Goal: Task Accomplishment & Management: Complete application form

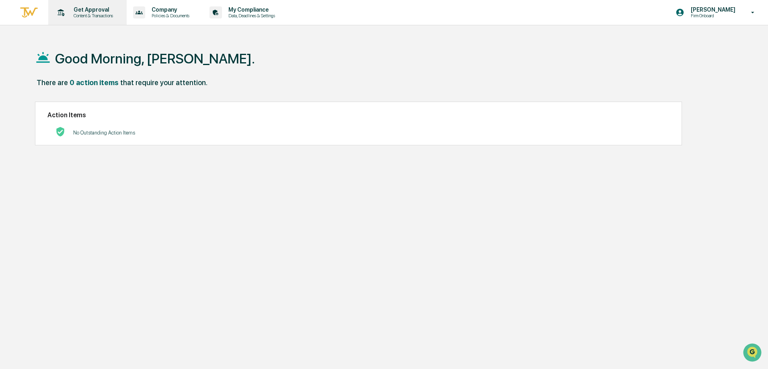
click at [94, 14] on p "Content & Transactions" at bounding box center [92, 16] width 50 height 6
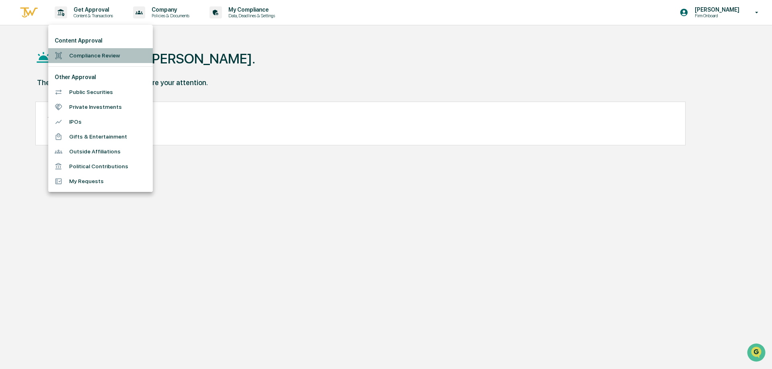
click at [90, 59] on li "Compliance Review" at bounding box center [100, 55] width 105 height 15
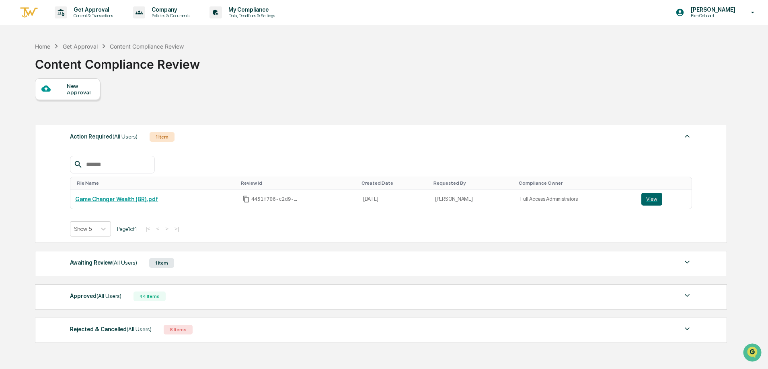
click at [71, 93] on div "New Approval" at bounding box center [80, 89] width 27 height 13
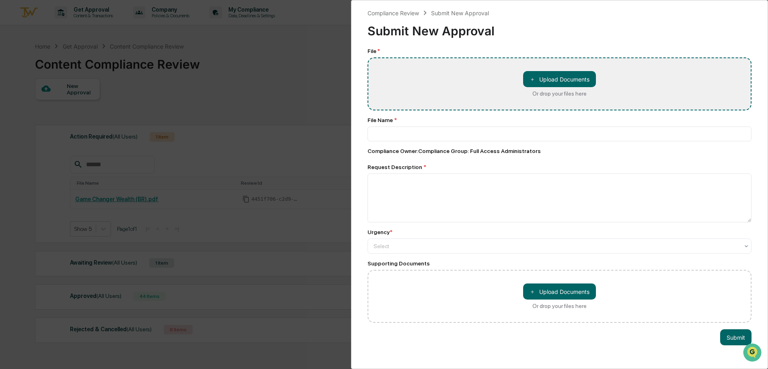
type input "**********"
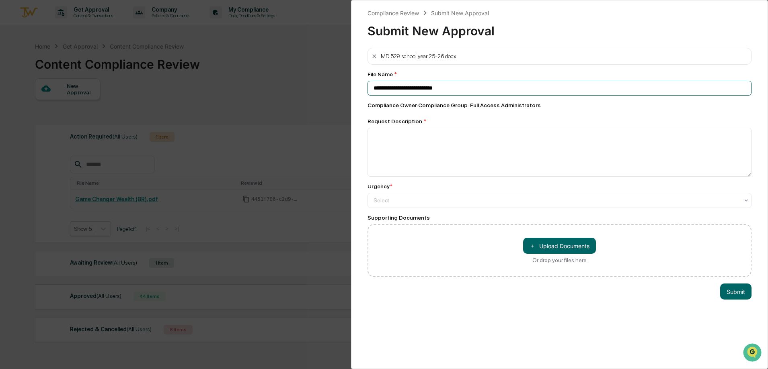
click at [474, 90] on input "**********" at bounding box center [559, 88] width 384 height 15
click at [436, 152] on textarea at bounding box center [559, 152] width 384 height 49
type textarea "**********"
click at [413, 200] on div at bounding box center [555, 201] width 365 height 8
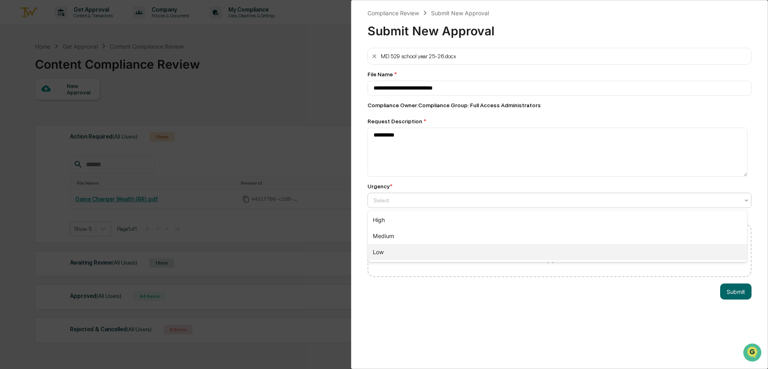
click at [406, 250] on div "Low" at bounding box center [557, 252] width 379 height 16
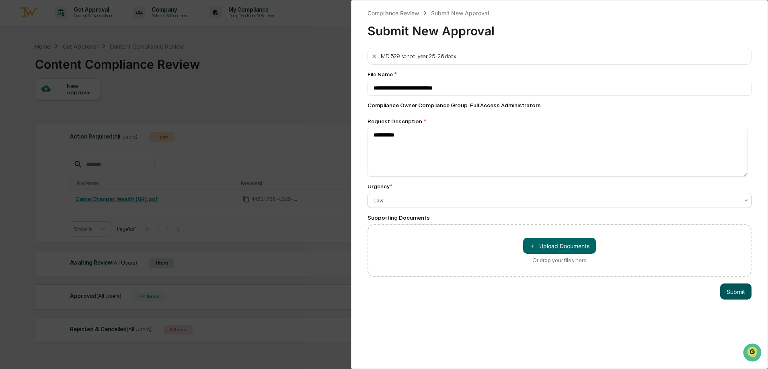
click at [736, 292] on button "Submit" at bounding box center [735, 292] width 31 height 16
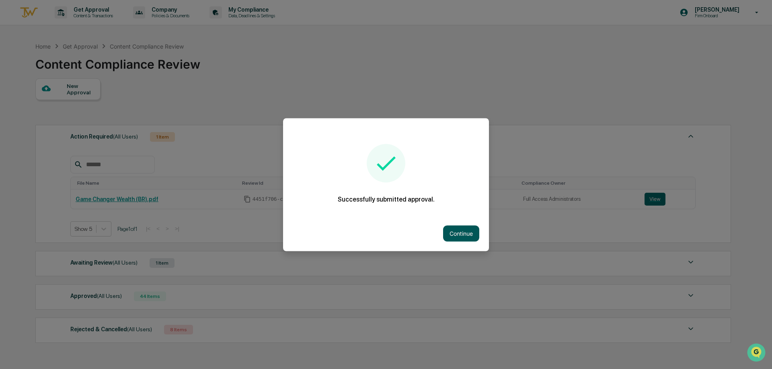
click at [467, 236] on button "Continue" at bounding box center [461, 233] width 36 height 16
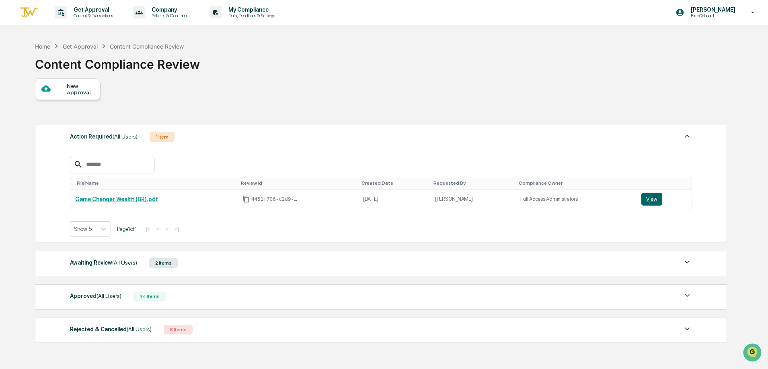
click at [61, 89] on div at bounding box center [53, 89] width 25 height 10
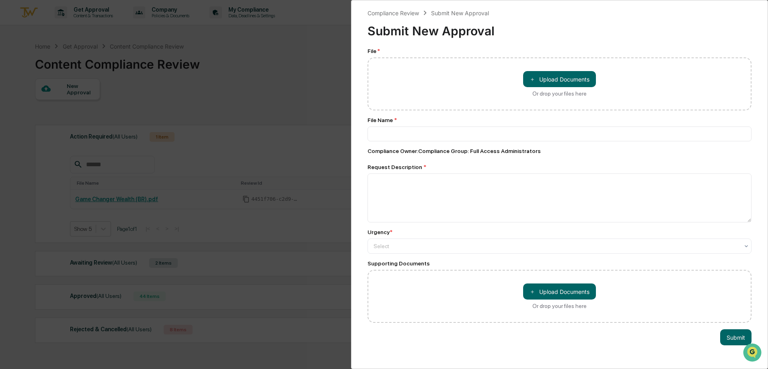
click at [162, 94] on div "Compliance Review Submit New Approval Submit New Approval File * ＋ Upload Docum…" at bounding box center [384, 184] width 768 height 369
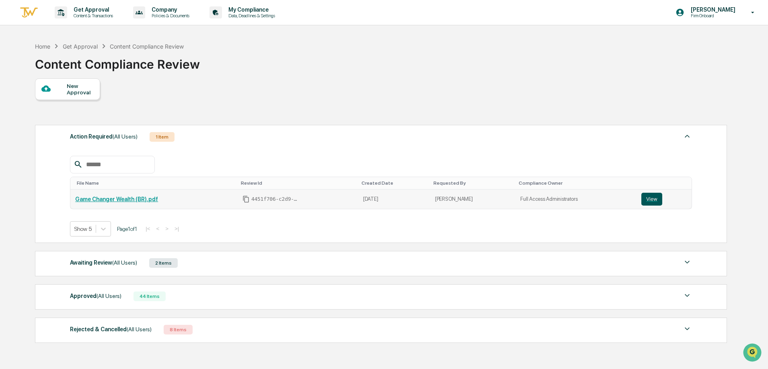
click at [655, 203] on button "View" at bounding box center [651, 199] width 21 height 13
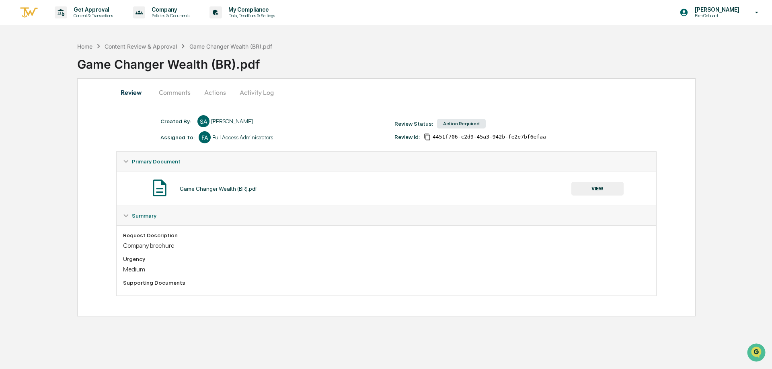
click at [593, 191] on button "VIEW" at bounding box center [597, 189] width 52 height 14
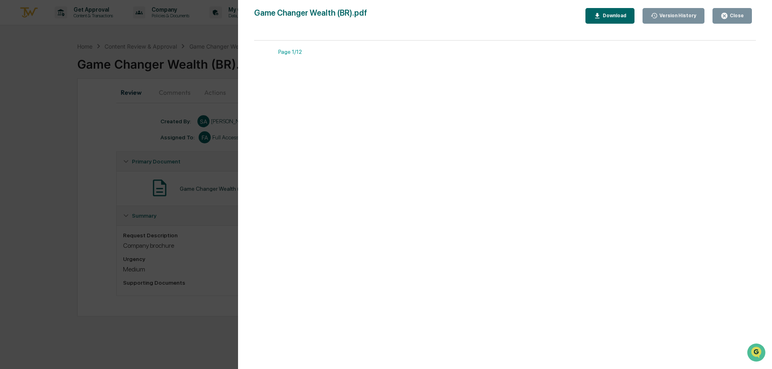
click at [744, 13] on button "Close" at bounding box center [731, 16] width 39 height 16
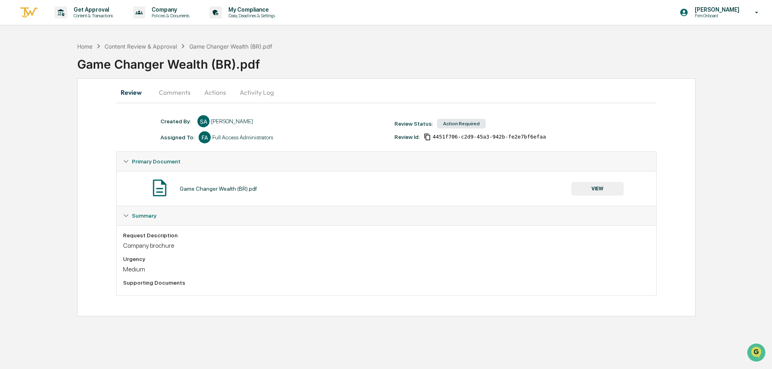
click at [221, 93] on button "Actions" at bounding box center [215, 92] width 36 height 19
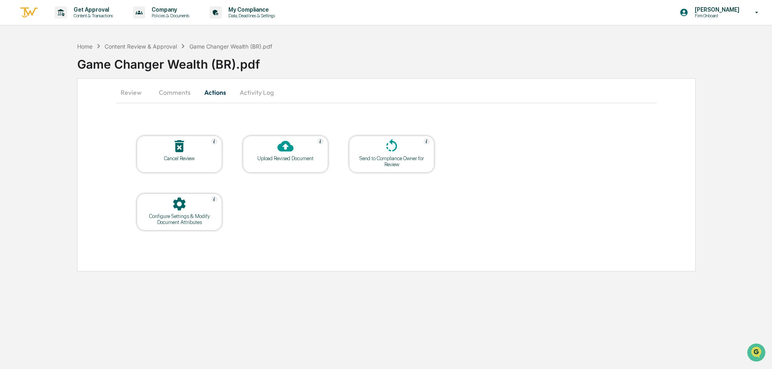
click at [185, 97] on button "Comments" at bounding box center [174, 92] width 45 height 19
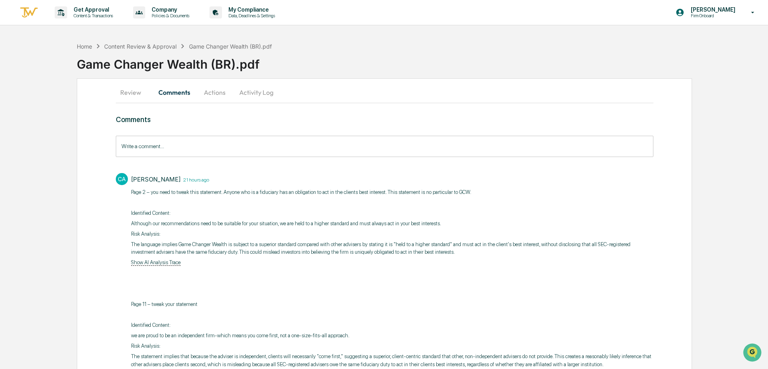
click at [250, 92] on button "Activity Log" at bounding box center [256, 92] width 47 height 19
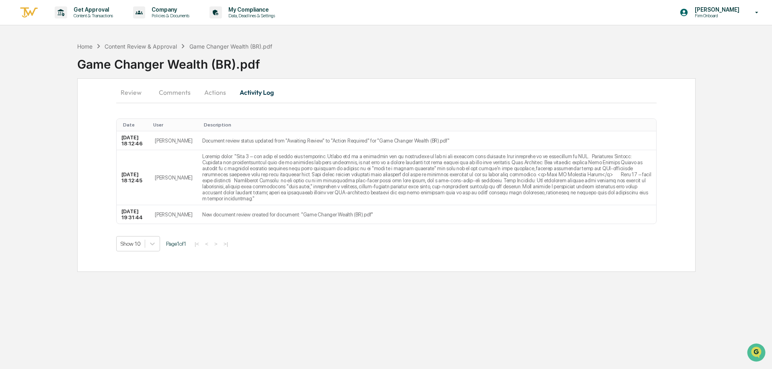
click at [132, 95] on button "Review" at bounding box center [134, 92] width 36 height 19
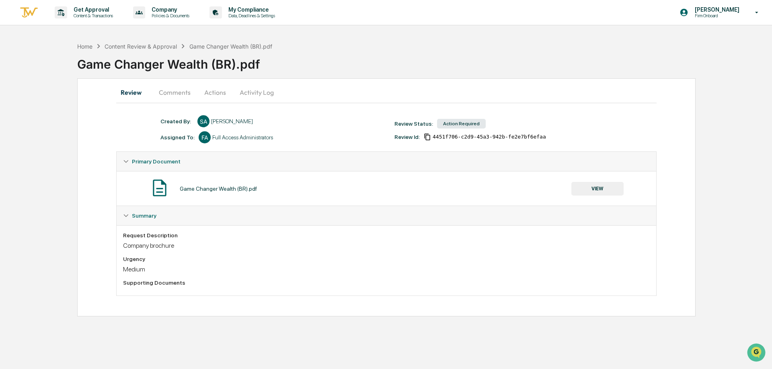
click at [243, 188] on div "Game Changer Wealth (BR).pdf" at bounding box center [218, 189] width 77 height 6
click at [603, 192] on button "VIEW" at bounding box center [597, 189] width 52 height 14
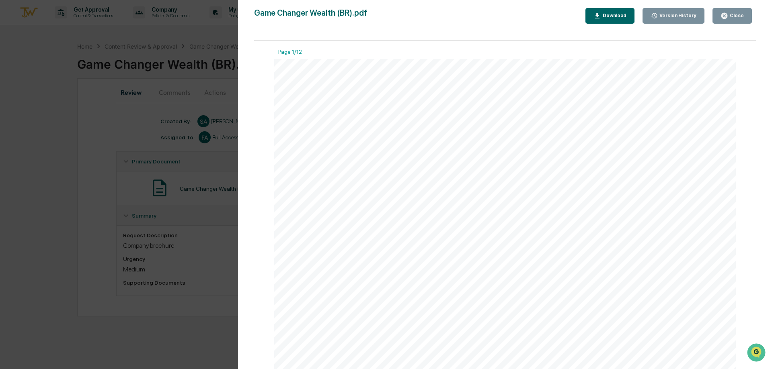
click at [732, 17] on div "Close" at bounding box center [736, 16] width 16 height 6
click at [742, 17] on div "Close" at bounding box center [736, 16] width 16 height 6
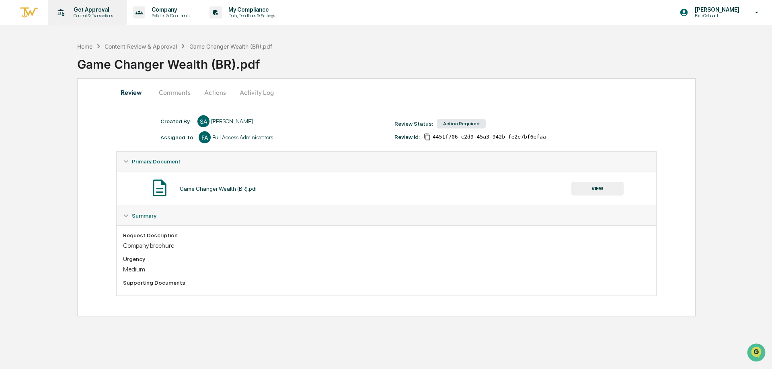
click at [97, 15] on p "Content & Transactions" at bounding box center [92, 16] width 50 height 6
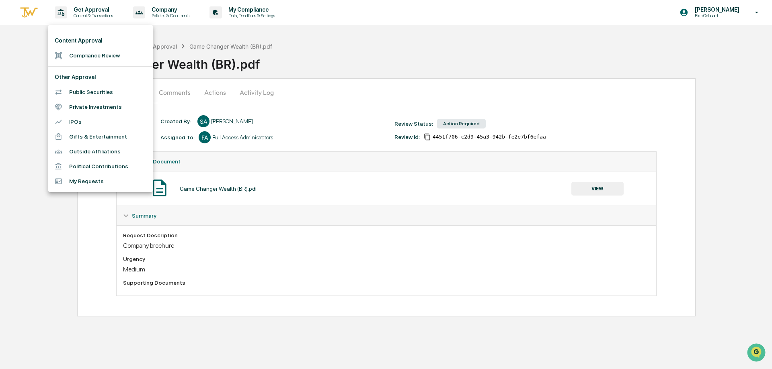
click at [35, 16] on div at bounding box center [386, 184] width 772 height 369
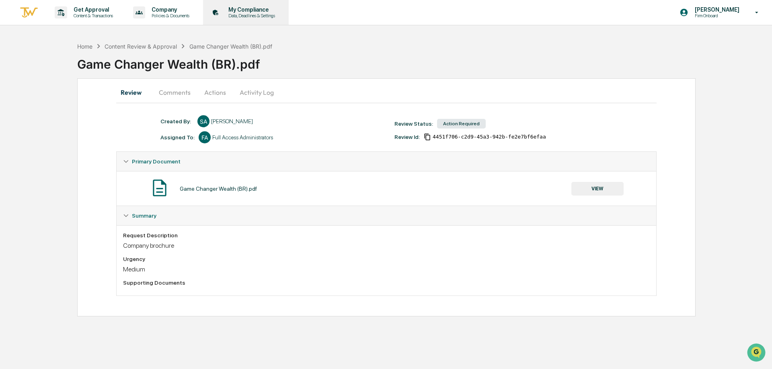
click at [265, 13] on p "Data, Deadlines & Settings" at bounding box center [250, 16] width 57 height 6
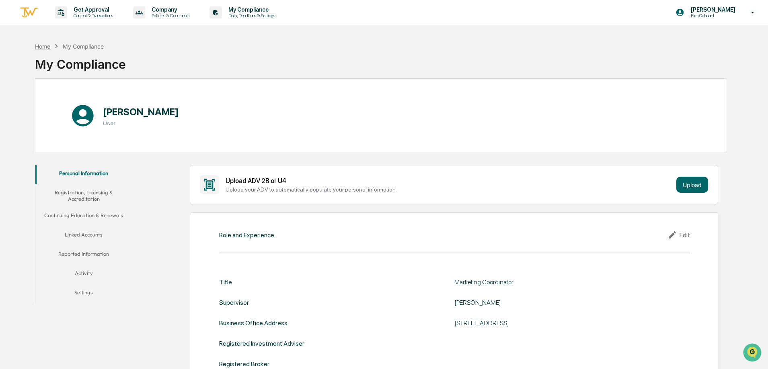
click at [37, 46] on div "Home" at bounding box center [42, 46] width 15 height 7
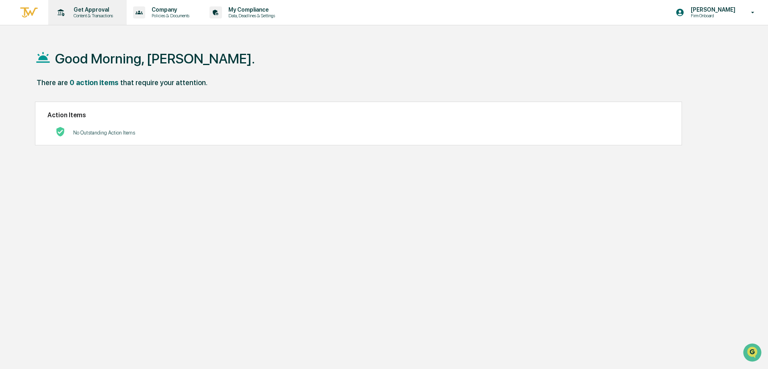
click at [105, 18] on p "Content & Transactions" at bounding box center [92, 16] width 50 height 6
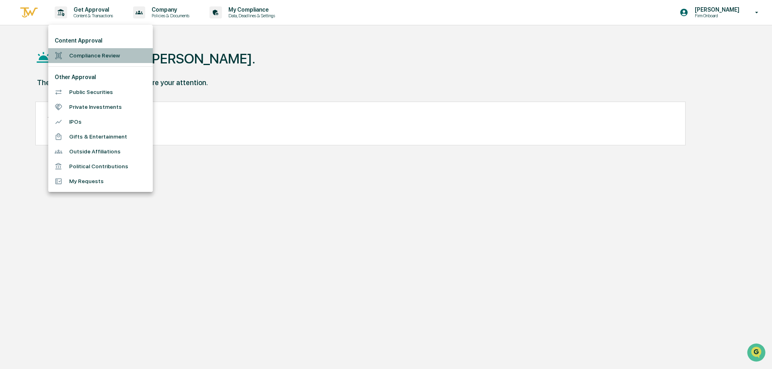
click at [98, 55] on li "Compliance Review" at bounding box center [100, 55] width 105 height 15
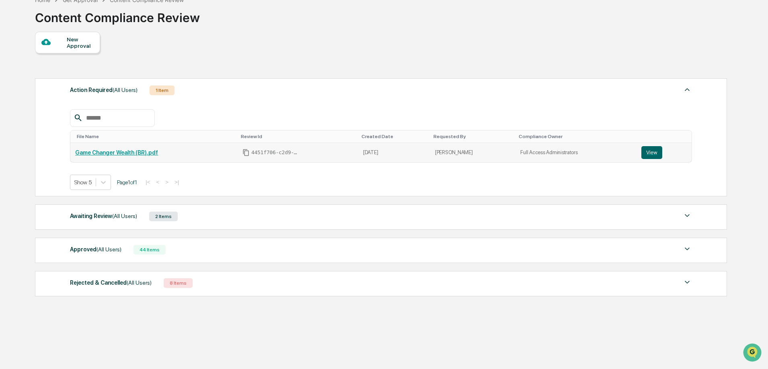
scroll to position [6, 0]
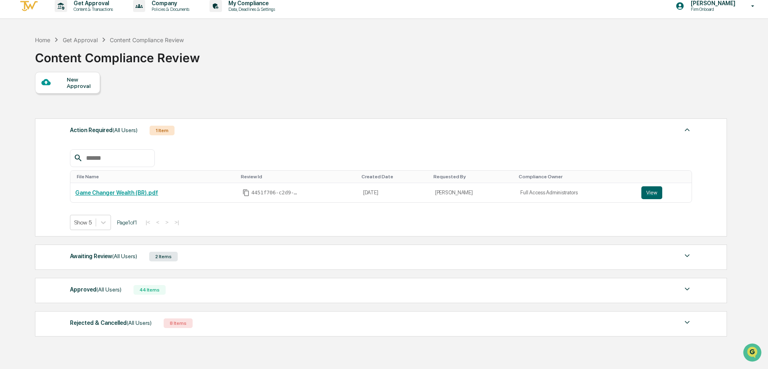
click at [112, 256] on span "(All Users)" at bounding box center [124, 256] width 25 height 6
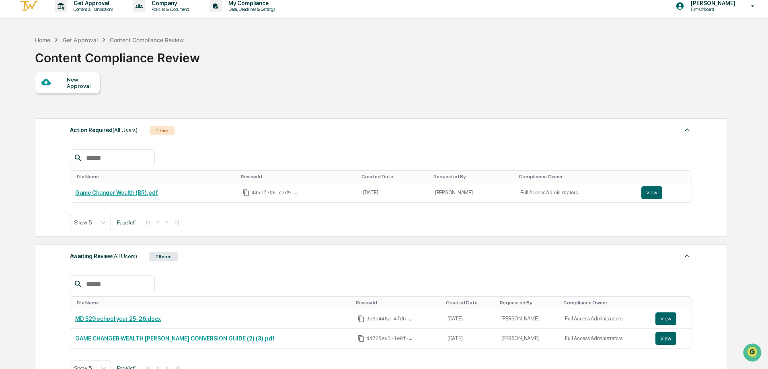
scroll to position [87, 0]
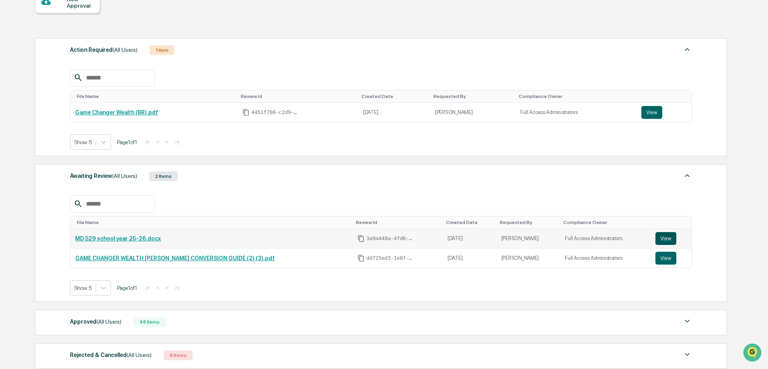
click at [660, 238] on button "View" at bounding box center [665, 238] width 21 height 13
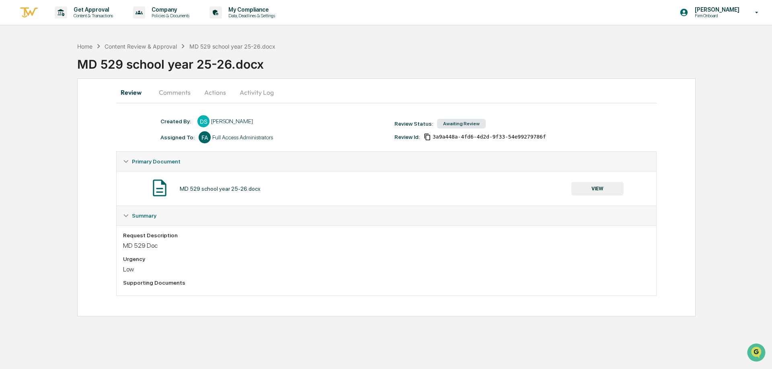
click at [178, 96] on button "Comments" at bounding box center [174, 92] width 45 height 19
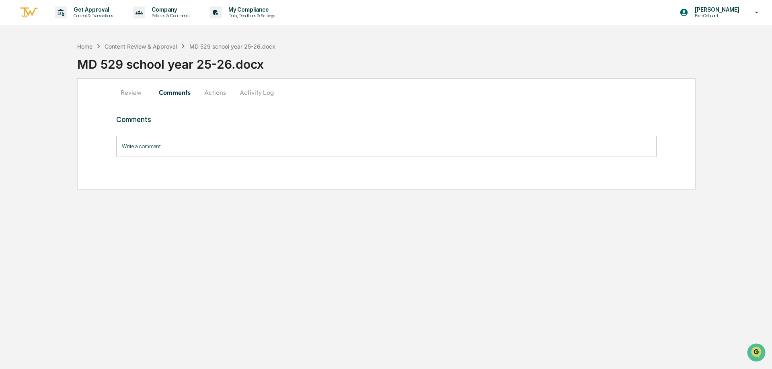
click at [228, 96] on button "Actions" at bounding box center [215, 92] width 36 height 19
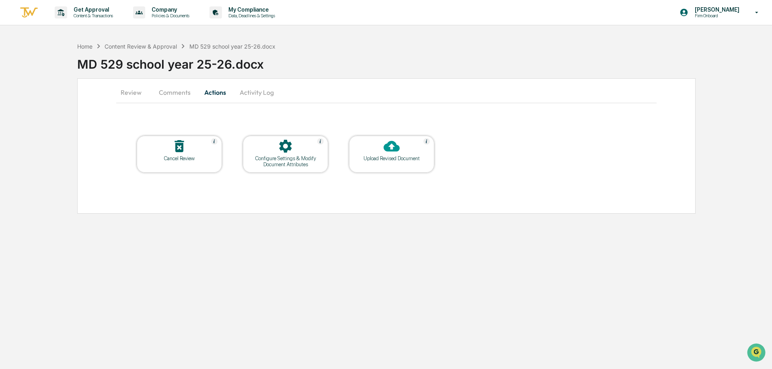
click at [256, 95] on button "Activity Log" at bounding box center [256, 92] width 47 height 19
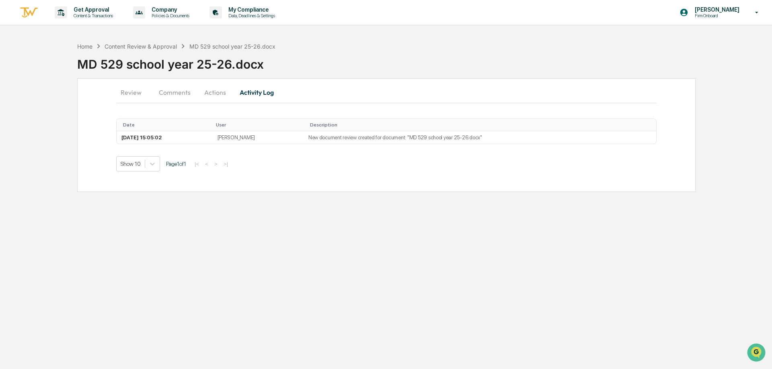
click at [129, 97] on button "Review" at bounding box center [134, 92] width 36 height 19
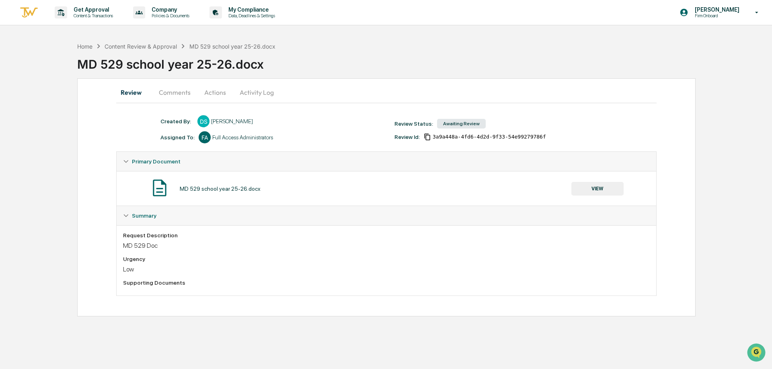
click at [586, 187] on button "VIEW" at bounding box center [597, 189] width 52 height 14
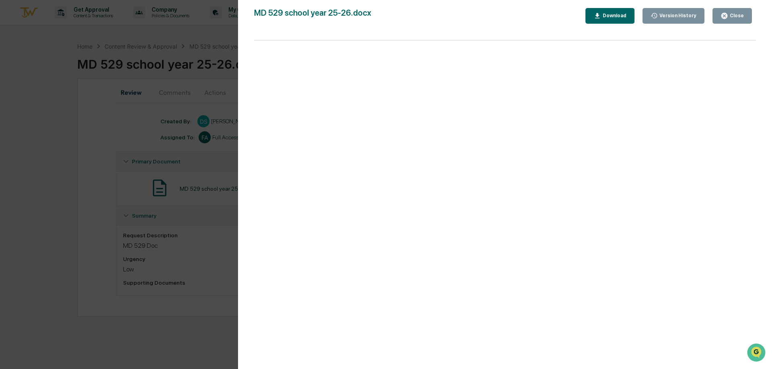
click at [732, 14] on div "Close" at bounding box center [736, 16] width 16 height 6
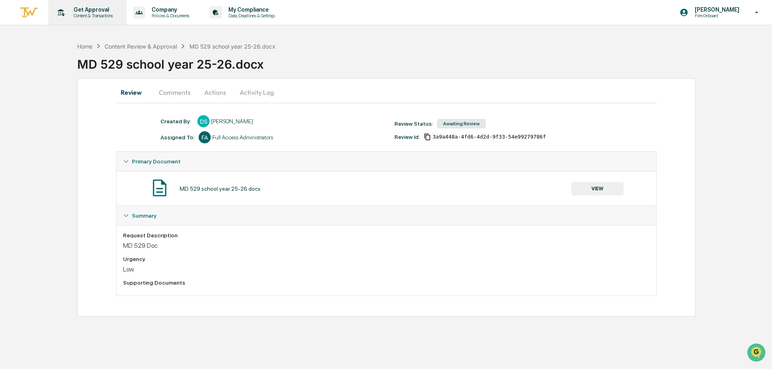
click at [101, 8] on p "Get Approval" at bounding box center [92, 9] width 50 height 6
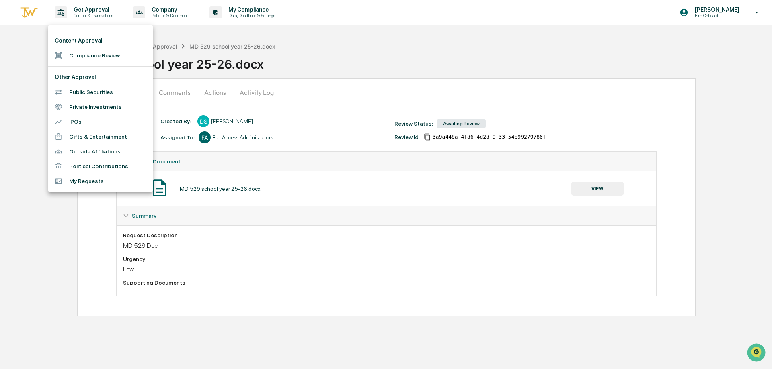
click at [99, 49] on li "Compliance Review" at bounding box center [100, 55] width 105 height 15
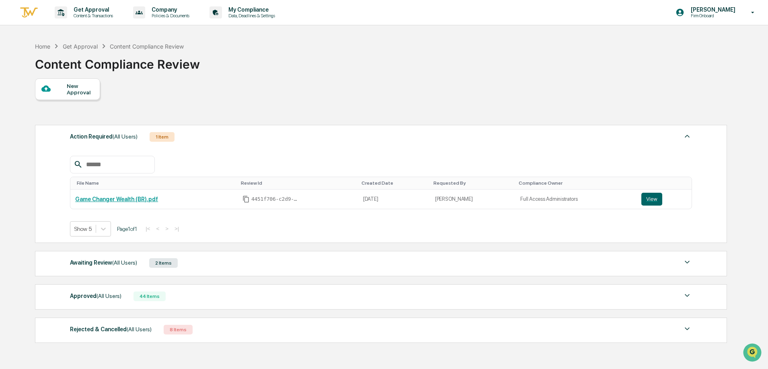
scroll to position [47, 0]
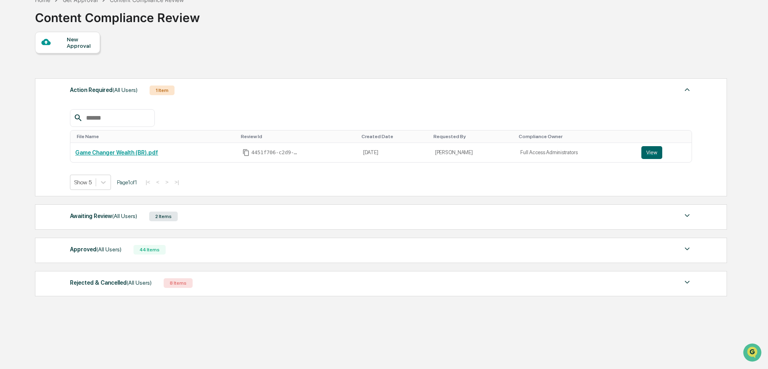
click at [91, 215] on div "Awaiting Review (All Users)" at bounding box center [103, 216] width 67 height 10
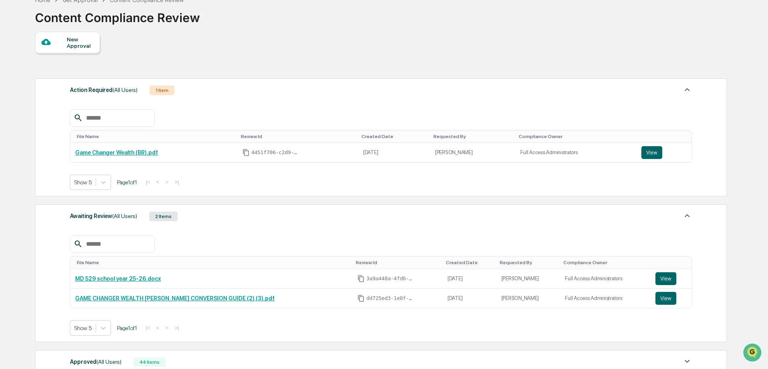
scroll to position [159, 0]
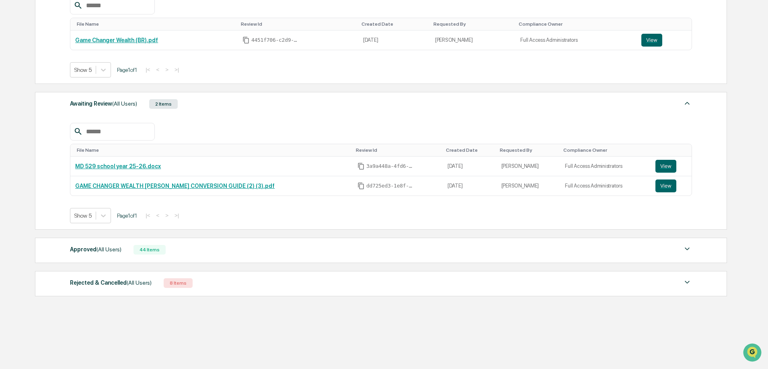
click at [85, 254] on div "Approved (All Users)" at bounding box center [95, 249] width 51 height 10
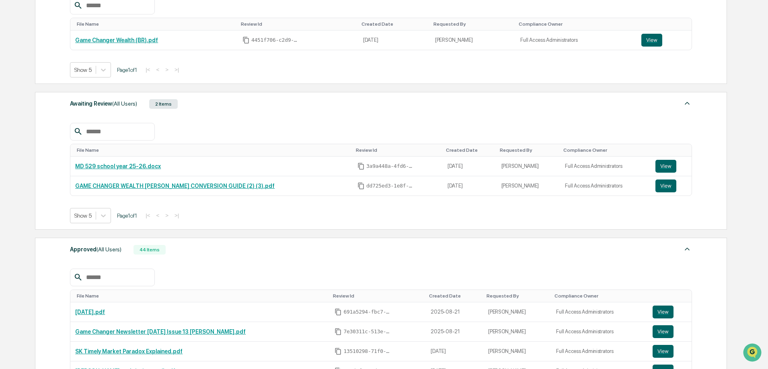
scroll to position [331, 0]
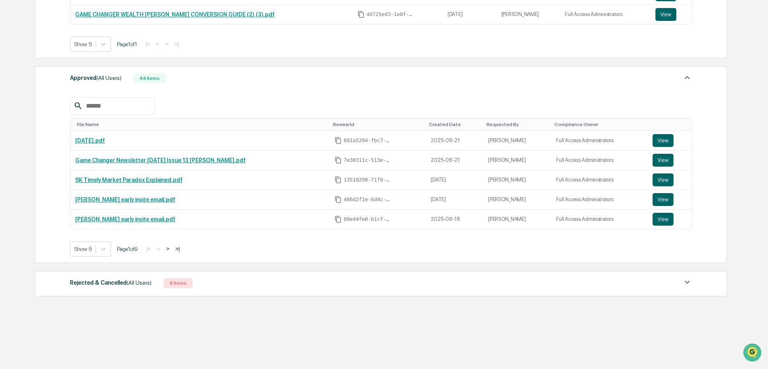
click at [104, 283] on div "Rejected & Cancelled (All Users)" at bounding box center [111, 283] width 82 height 10
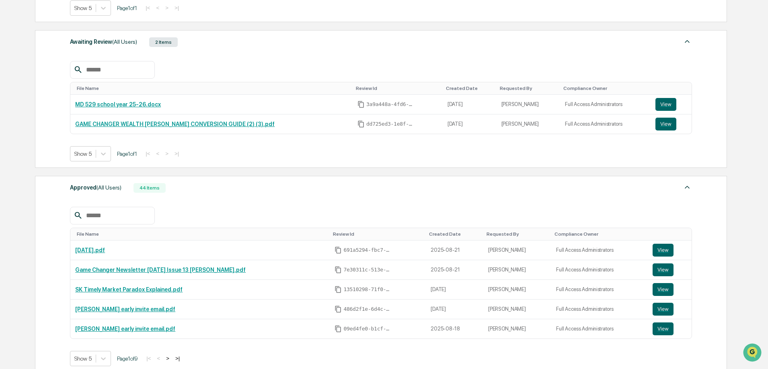
scroll to position [141, 0]
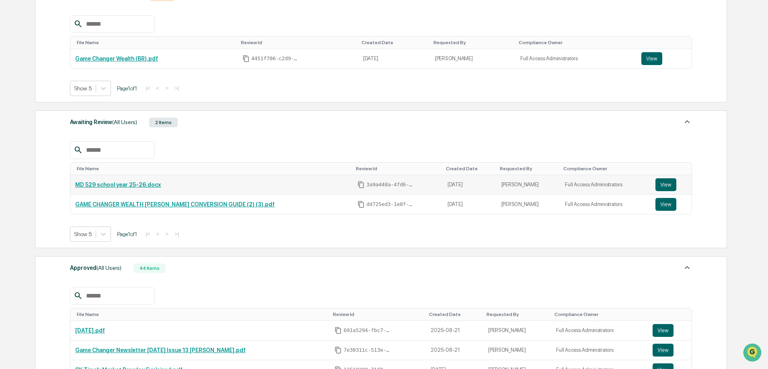
click at [88, 184] on link "MD 529 school year 25-26.docx" at bounding box center [118, 185] width 86 height 6
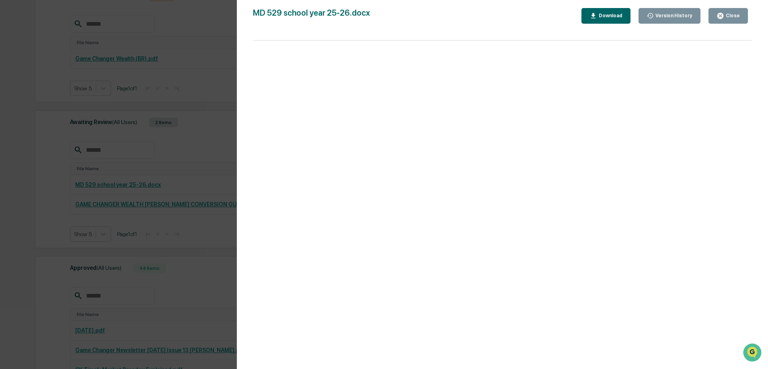
click at [734, 13] on div "Close" at bounding box center [732, 16] width 16 height 6
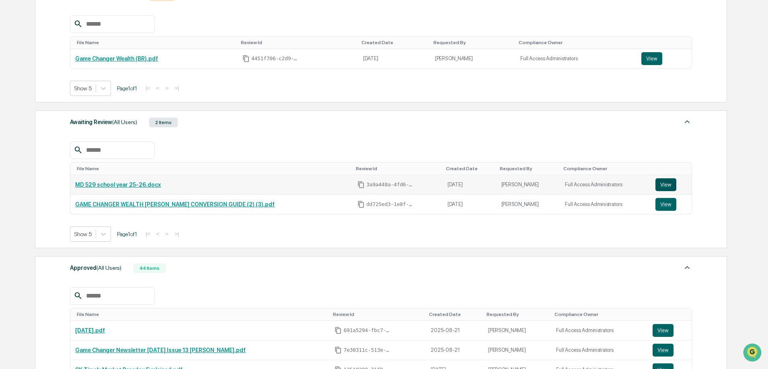
click at [663, 185] on button "View" at bounding box center [665, 184] width 21 height 13
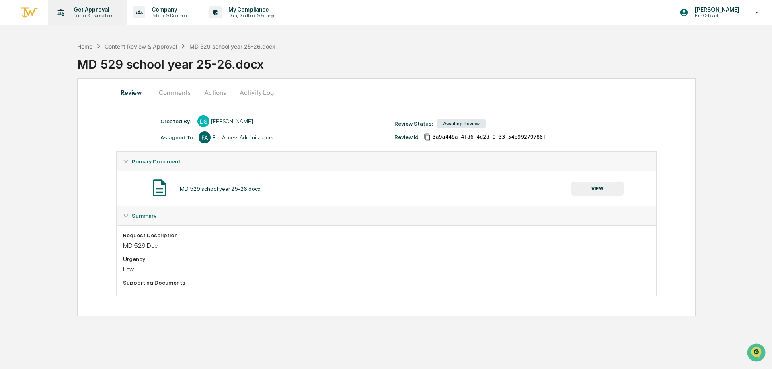
click at [105, 7] on p "Get Approval" at bounding box center [92, 9] width 50 height 6
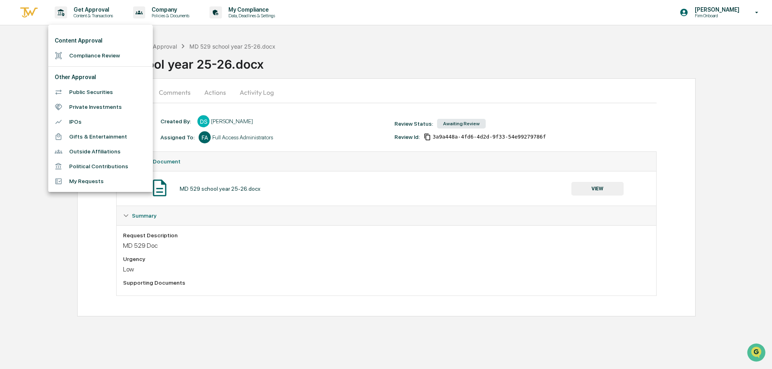
click at [102, 52] on li "Compliance Review" at bounding box center [100, 55] width 105 height 15
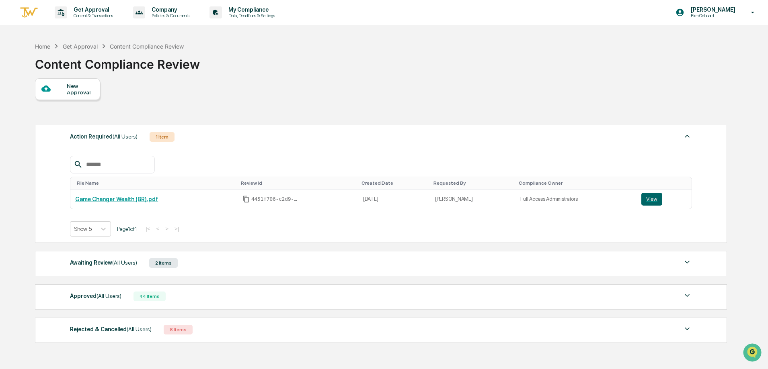
scroll to position [47, 0]
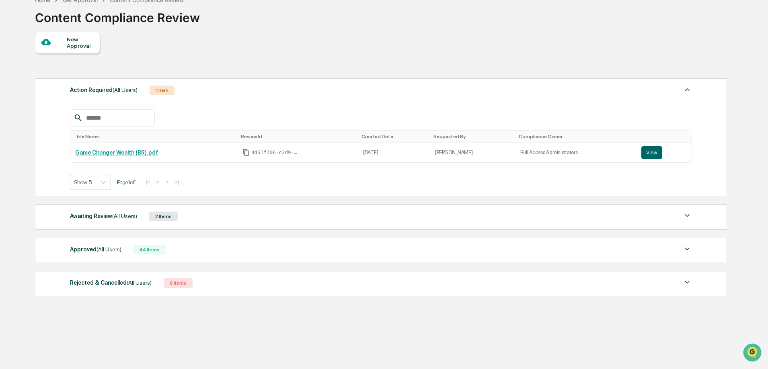
click at [195, 220] on div "Awaiting Review (All Users) 2 Items" at bounding box center [381, 216] width 622 height 11
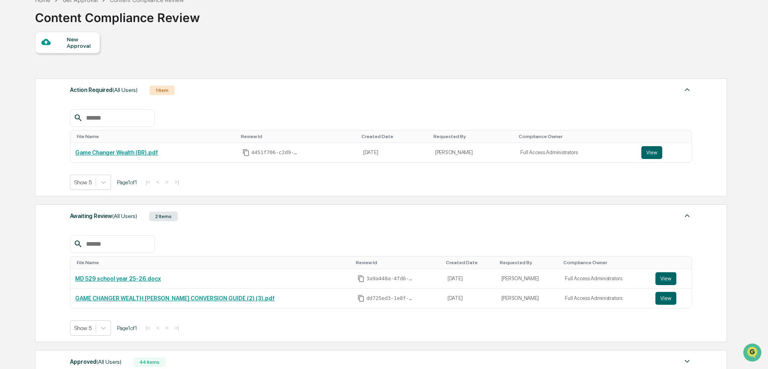
click at [195, 220] on div "Awaiting Review (All Users) 2 Items" at bounding box center [381, 216] width 622 height 11
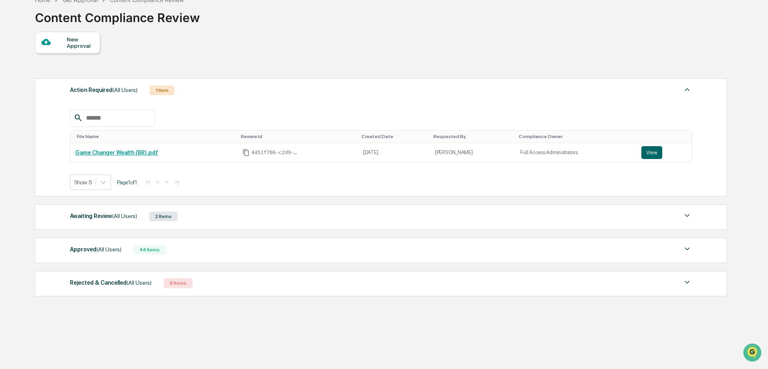
scroll to position [0, 0]
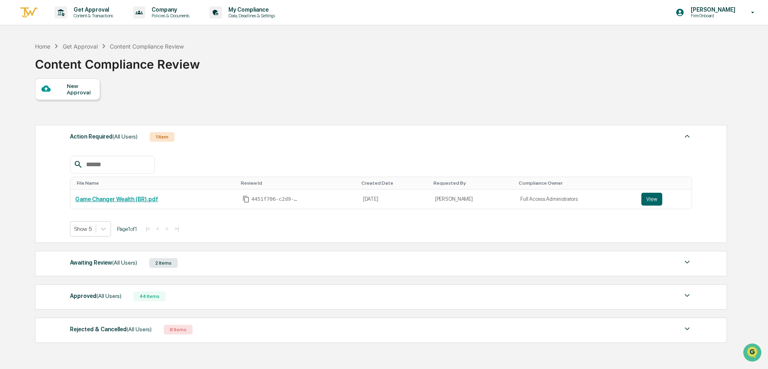
click at [112, 264] on span "(All Users)" at bounding box center [124, 263] width 25 height 6
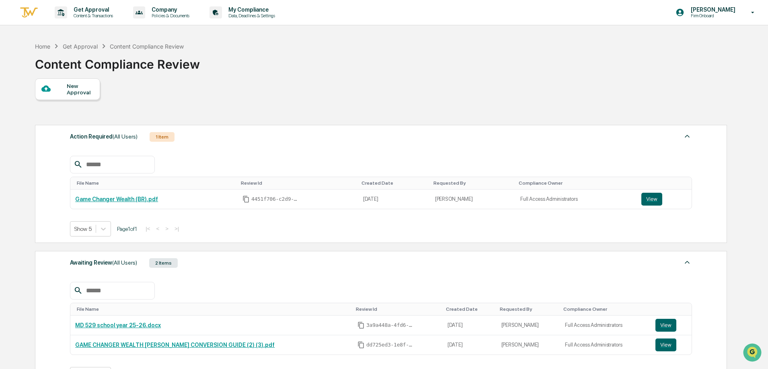
scroll to position [40, 0]
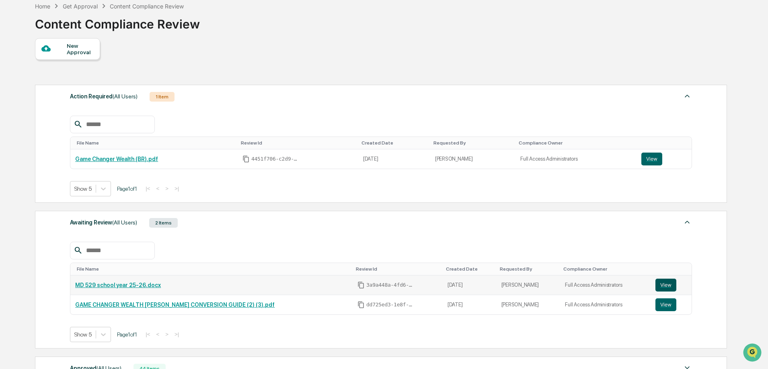
click at [664, 284] on button "View" at bounding box center [665, 285] width 21 height 13
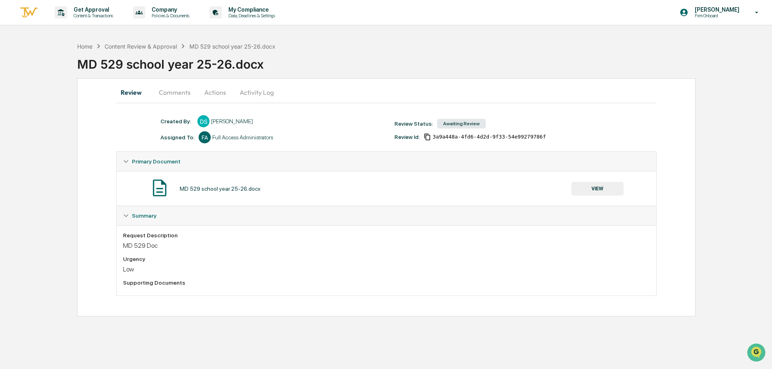
click at [169, 92] on button "Comments" at bounding box center [174, 92] width 45 height 19
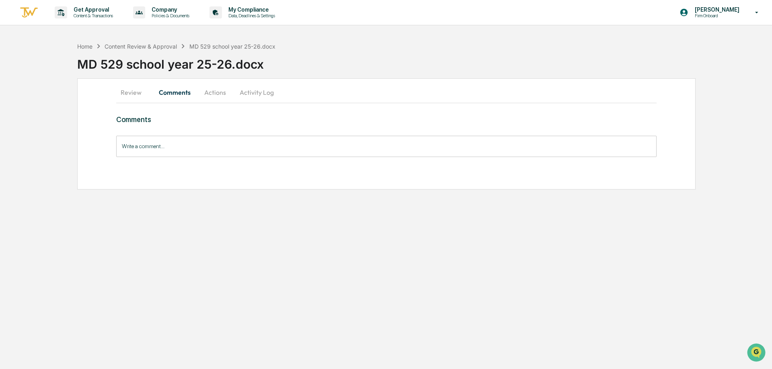
click at [224, 95] on button "Actions" at bounding box center [215, 92] width 36 height 19
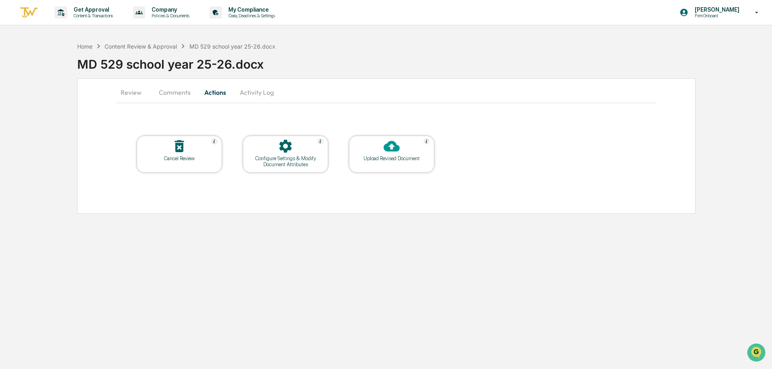
click at [254, 96] on button "Activity Log" at bounding box center [256, 92] width 47 height 19
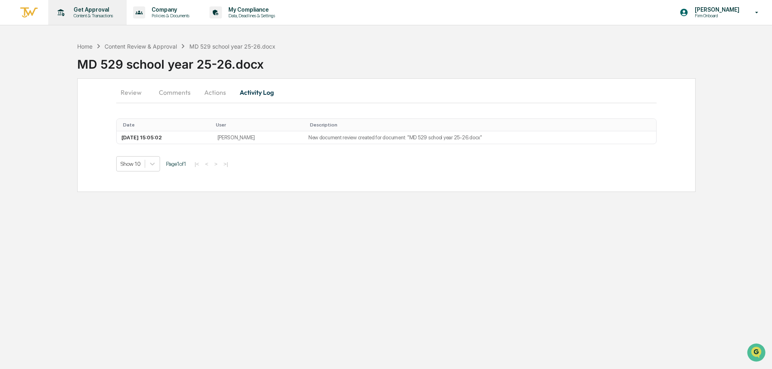
click at [86, 15] on p "Content & Transactions" at bounding box center [92, 16] width 50 height 6
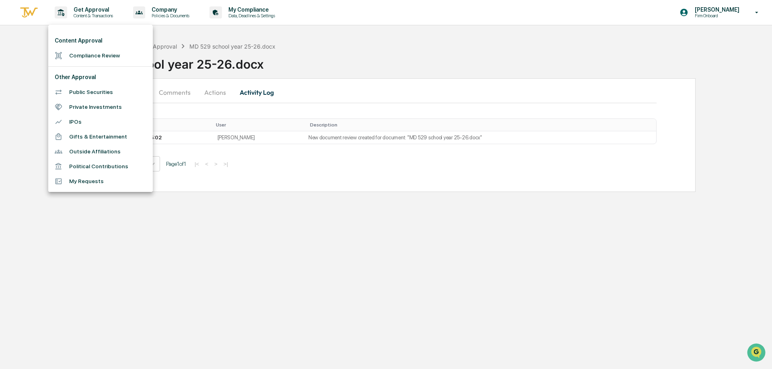
click at [94, 55] on li "Compliance Review" at bounding box center [100, 55] width 105 height 15
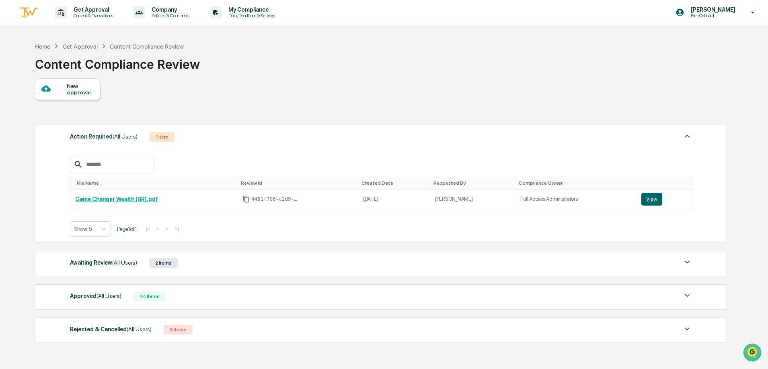
click at [102, 266] on div "Awaiting Review (All Users)" at bounding box center [103, 263] width 67 height 10
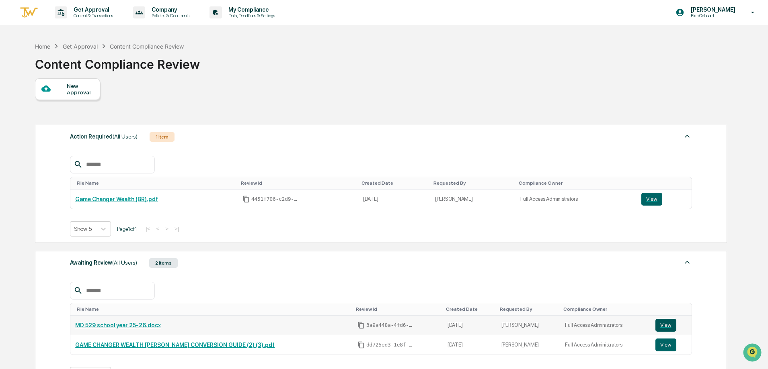
click at [658, 326] on button "View" at bounding box center [665, 325] width 21 height 13
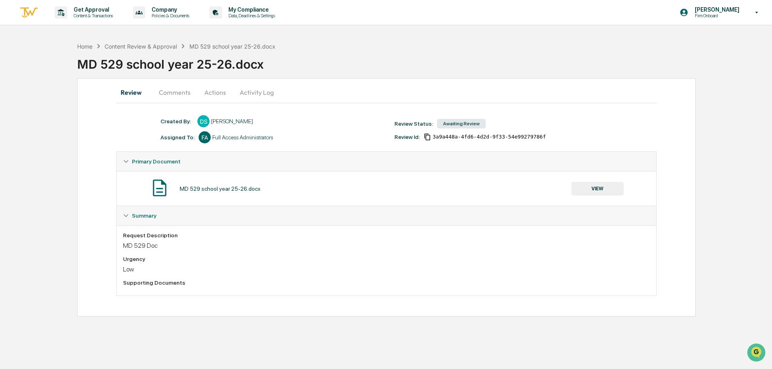
click at [179, 92] on button "Comments" at bounding box center [174, 92] width 45 height 19
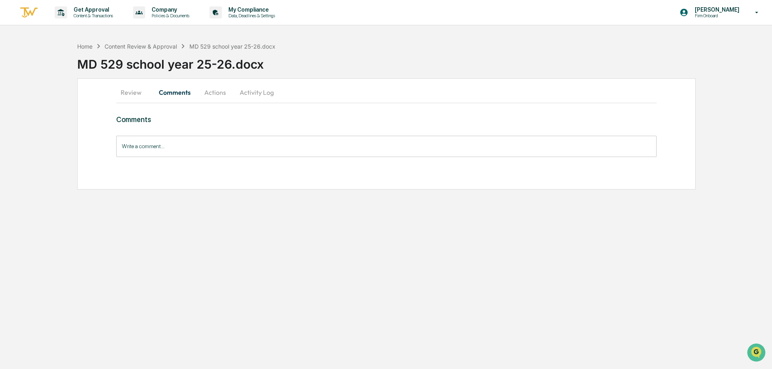
click at [199, 91] on button "Actions" at bounding box center [215, 92] width 36 height 19
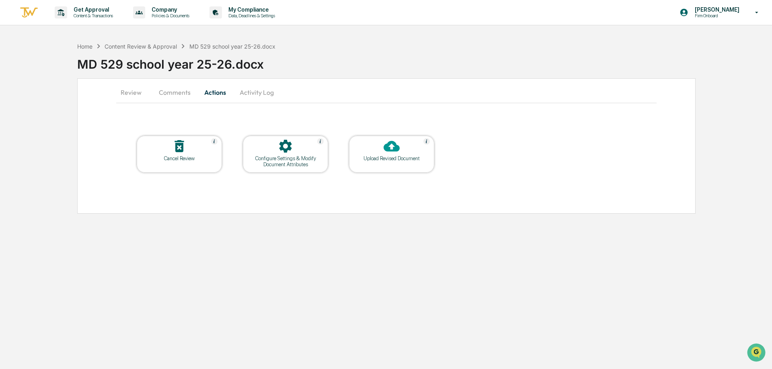
click at [249, 95] on button "Activity Log" at bounding box center [256, 92] width 47 height 19
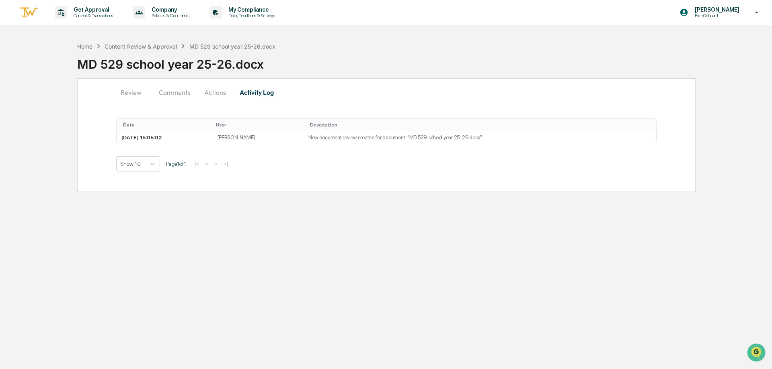
click at [135, 89] on button "Review" at bounding box center [134, 92] width 36 height 19
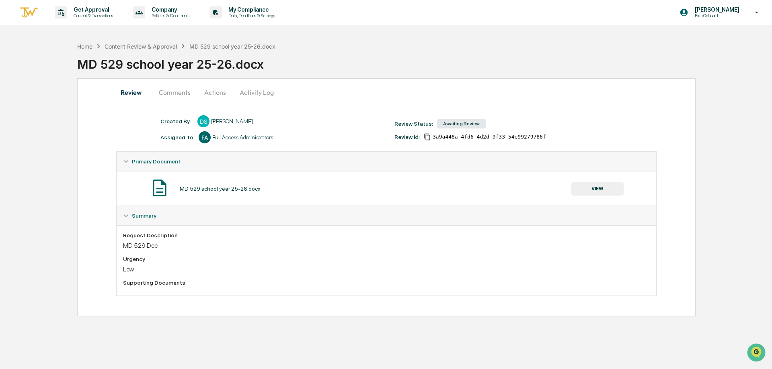
click at [263, 102] on button "Activity Log" at bounding box center [256, 92] width 47 height 19
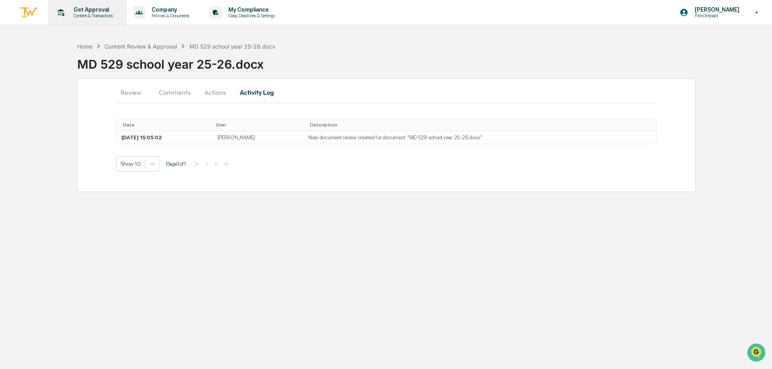
click at [92, 15] on p "Content & Transactions" at bounding box center [92, 16] width 50 height 6
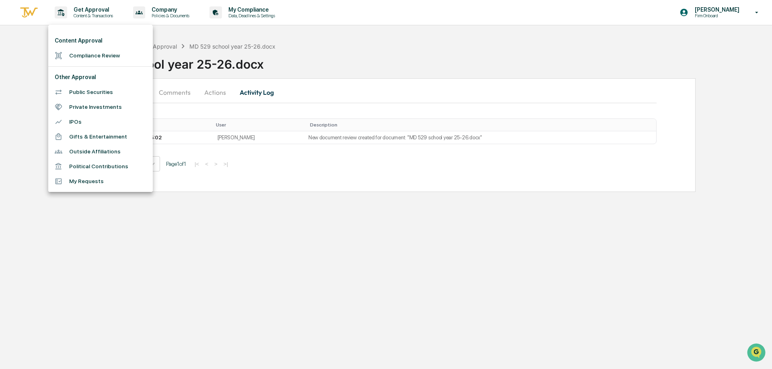
click at [110, 56] on li "Compliance Review" at bounding box center [100, 55] width 105 height 15
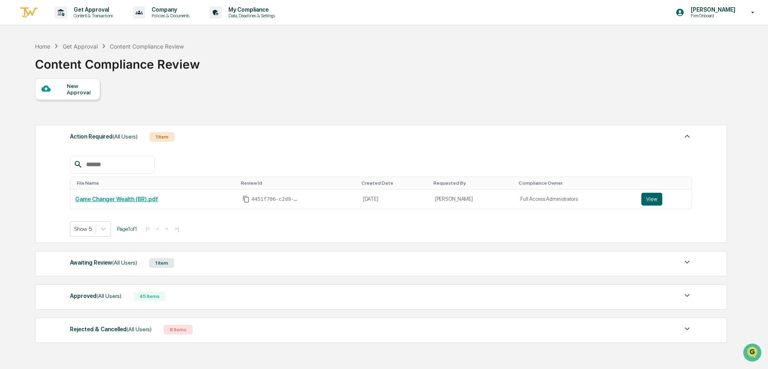
click at [24, 10] on img at bounding box center [28, 12] width 19 height 13
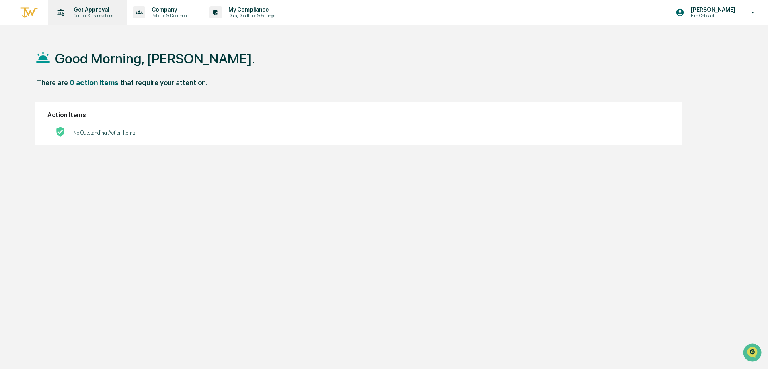
click at [84, 13] on p "Content & Transactions" at bounding box center [92, 16] width 50 height 6
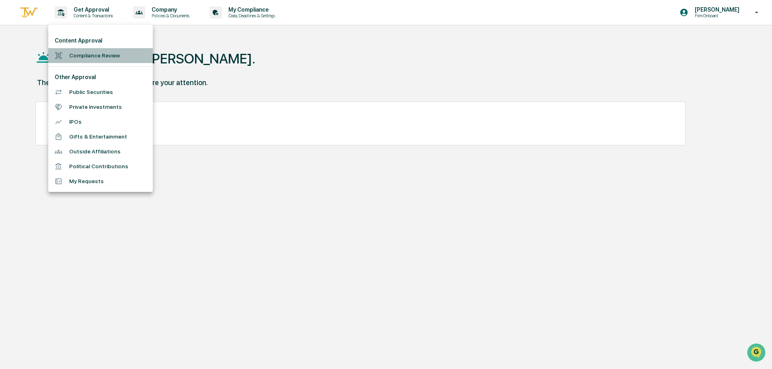
click at [95, 53] on li "Compliance Review" at bounding box center [100, 55] width 105 height 15
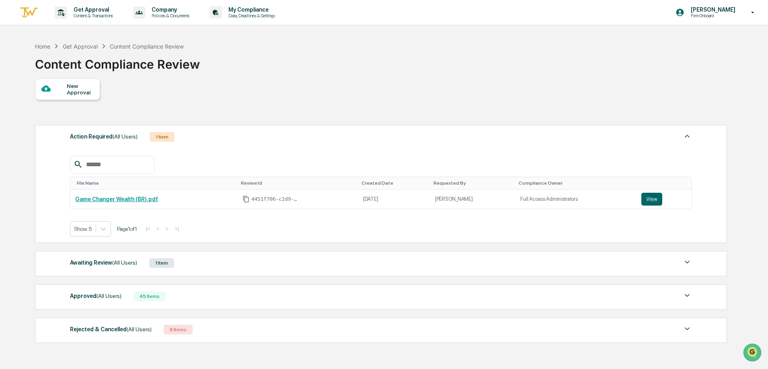
click at [98, 301] on div "Approved (All Users) 45 Items" at bounding box center [381, 296] width 622 height 11
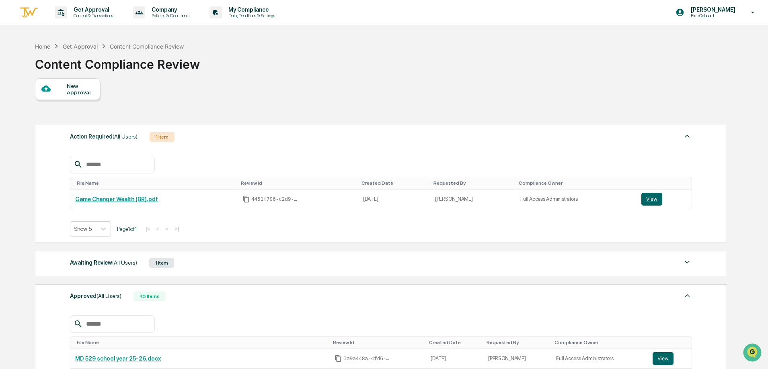
scroll to position [161, 0]
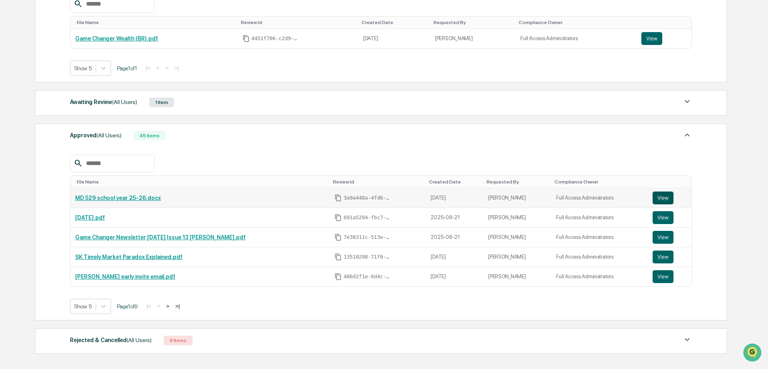
click at [663, 198] on button "View" at bounding box center [662, 198] width 21 height 13
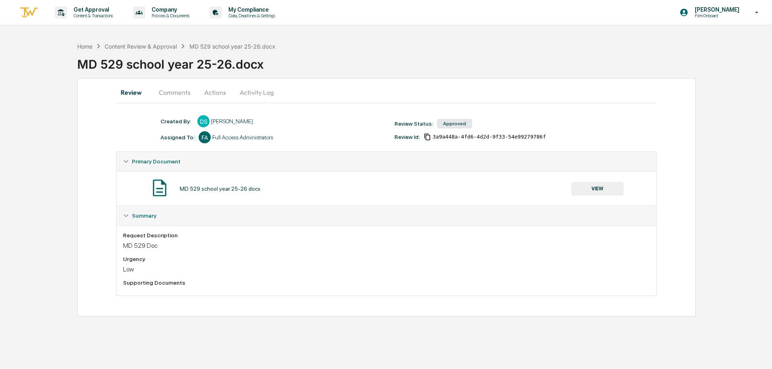
click at [176, 90] on button "Comments" at bounding box center [174, 92] width 45 height 19
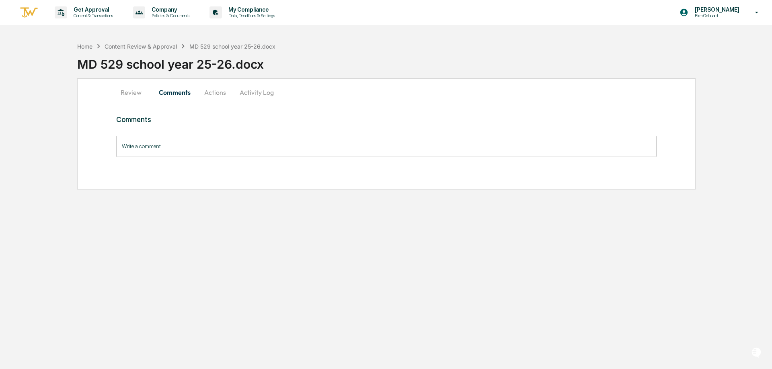
click at [215, 90] on button "Actions" at bounding box center [215, 92] width 36 height 19
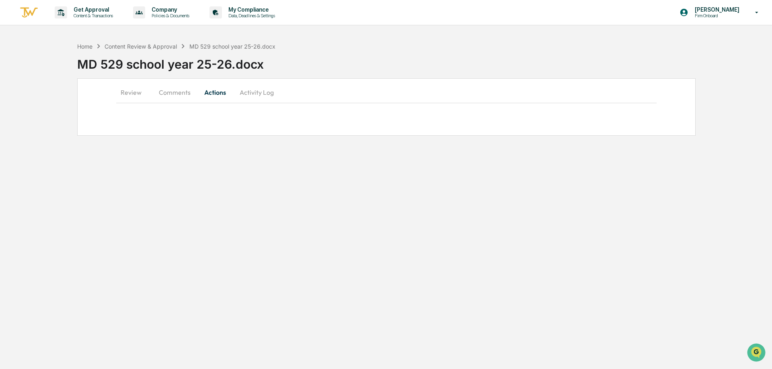
click at [260, 93] on button "Activity Log" at bounding box center [256, 92] width 47 height 19
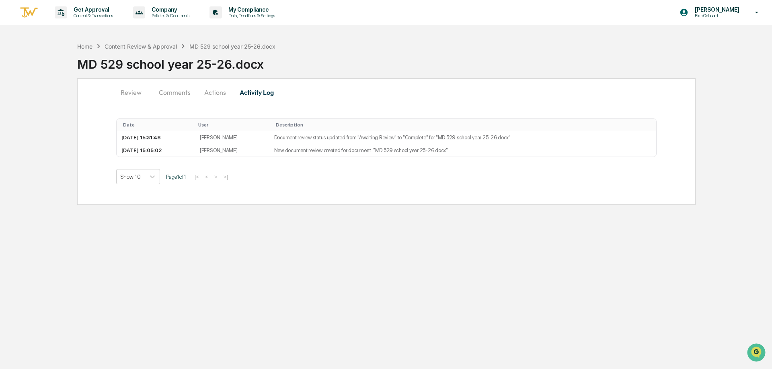
click at [215, 90] on button "Actions" at bounding box center [215, 92] width 36 height 19
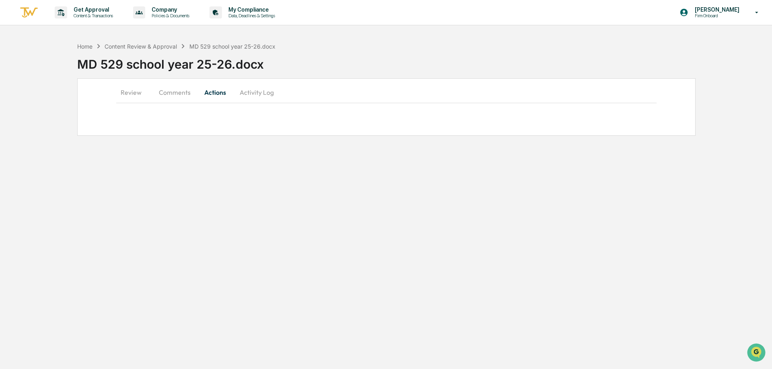
click at [248, 90] on button "Activity Log" at bounding box center [256, 92] width 47 height 19
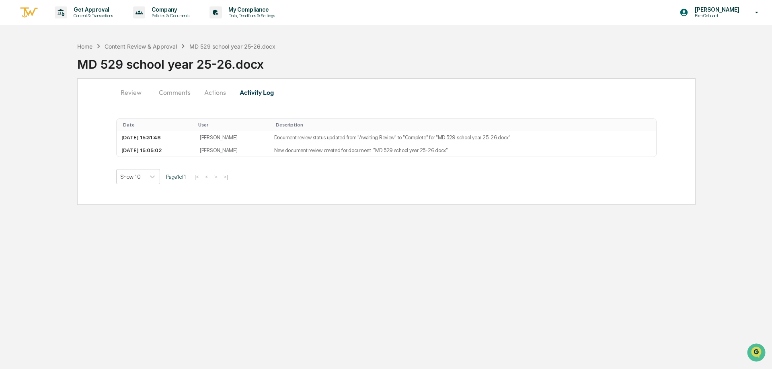
click at [221, 88] on button "Actions" at bounding box center [215, 92] width 36 height 19
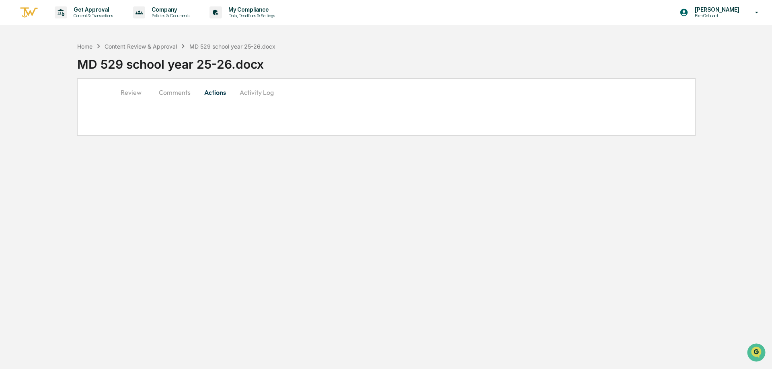
click at [123, 89] on button "Review" at bounding box center [134, 92] width 36 height 19
